Goal: Download file/media

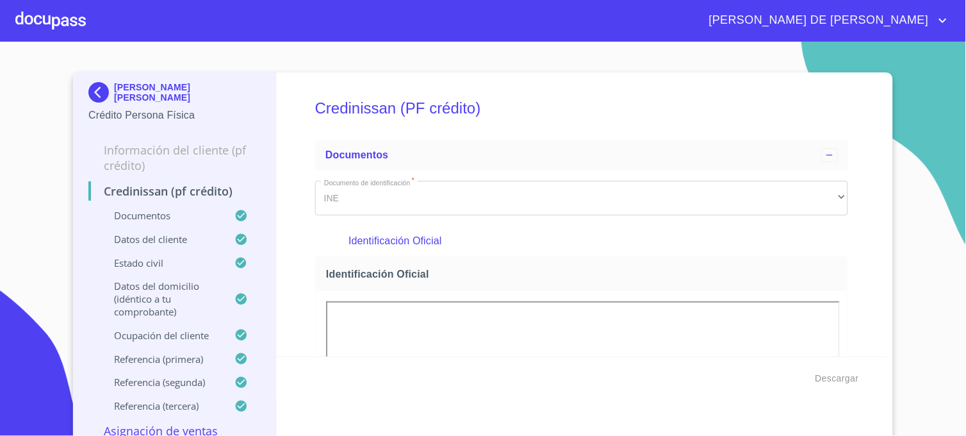
click at [99, 97] on img at bounding box center [101, 92] width 26 height 20
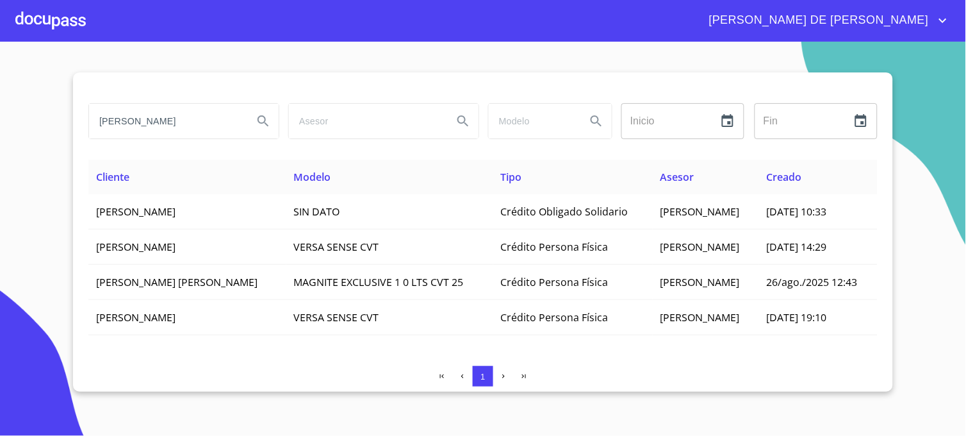
drag, startPoint x: 210, startPoint y: 120, endPoint x: 90, endPoint y: 128, distance: 120.7
click at [90, 128] on input "[PERSON_NAME]" at bounding box center [166, 121] width 154 height 35
type input "AGUA Y SANEAMIENTO"
click at [266, 119] on icon "Search" at bounding box center [263, 120] width 15 height 15
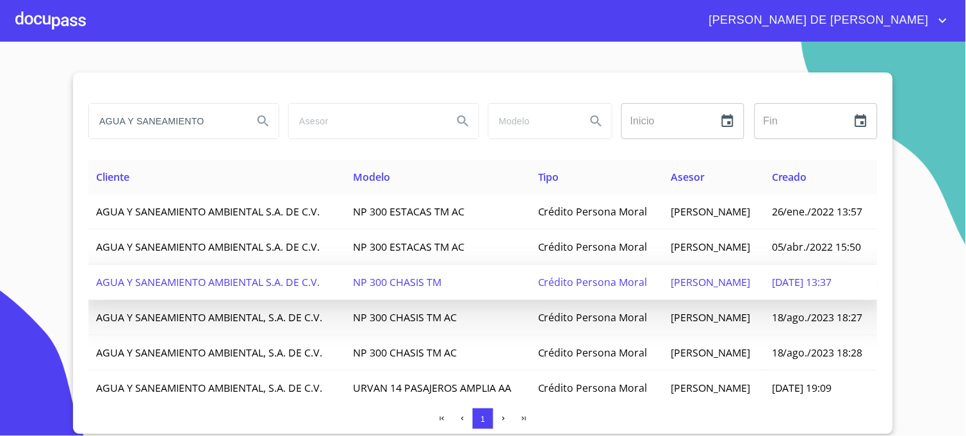
scroll to position [163, 0]
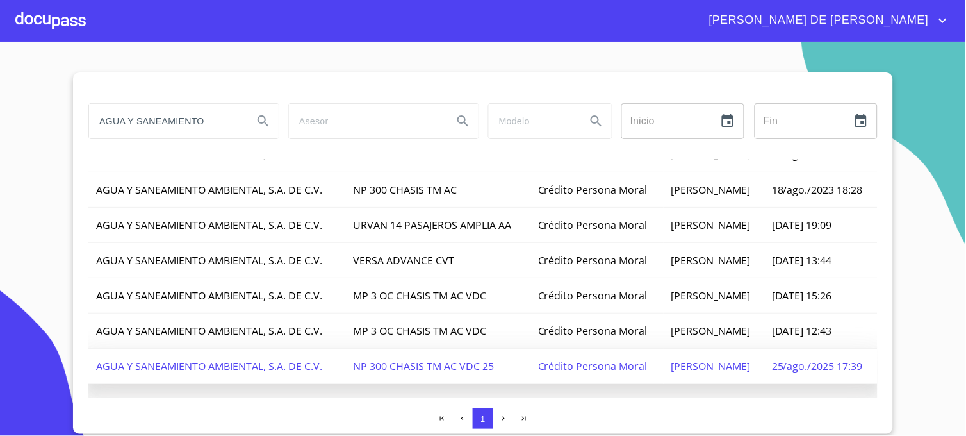
click at [785, 359] on span "25/ago./2025 17:39" at bounding box center [817, 366] width 91 height 14
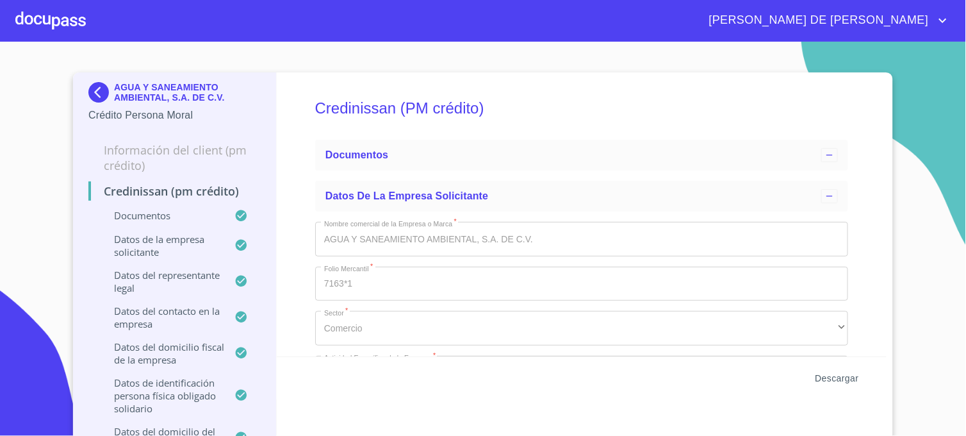
click at [826, 377] on span "Descargar" at bounding box center [837, 378] width 44 height 16
type input "19 de dic. de 2000"
click at [840, 379] on span "Descargar" at bounding box center [837, 378] width 44 height 16
